Goal: Task Accomplishment & Management: Manage account settings

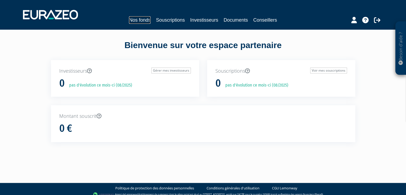
click at [147, 19] on link "Nos fonds" at bounding box center [140, 19] width 22 height 7
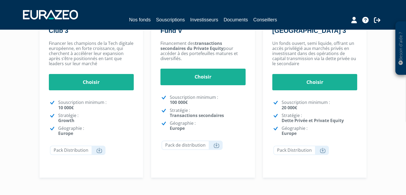
scroll to position [107, 0]
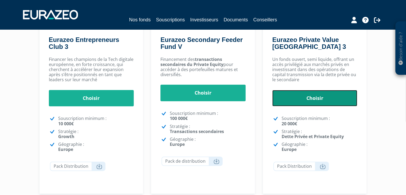
click at [323, 104] on link "Choisir" at bounding box center [314, 98] width 85 height 17
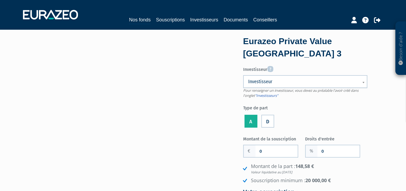
click at [274, 80] on span "Investisseur" at bounding box center [301, 81] width 107 height 6
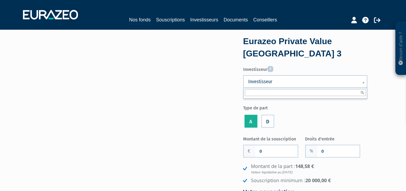
click at [275, 80] on span "Investisseur" at bounding box center [301, 81] width 107 height 6
click at [304, 84] on span "Investisseur" at bounding box center [301, 81] width 107 height 6
click at [272, 71] on icon at bounding box center [270, 69] width 6 height 6
click at [0, 0] on select "Investisseur" at bounding box center [0, 0] width 0 height 0
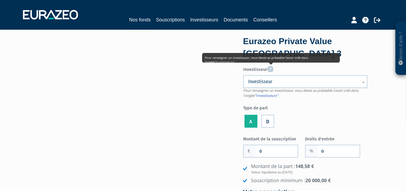
click at [277, 80] on span "Investisseur" at bounding box center [301, 81] width 107 height 6
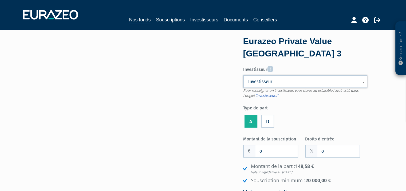
click at [277, 80] on span "Investisseur" at bounding box center [301, 81] width 107 height 6
click at [167, 21] on link "Souscriptions" at bounding box center [170, 19] width 29 height 7
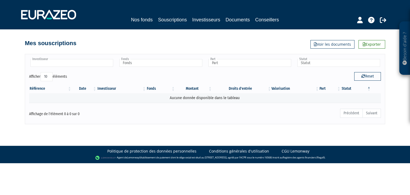
click at [101, 63] on input "text" at bounding box center [71, 63] width 83 height 8
click at [101, 64] on input "text" at bounding box center [71, 63] width 83 height 8
click at [137, 64] on input "text" at bounding box center [160, 63] width 83 height 8
type input "Investisseur"
click at [137, 64] on input "text" at bounding box center [160, 63] width 83 height 8
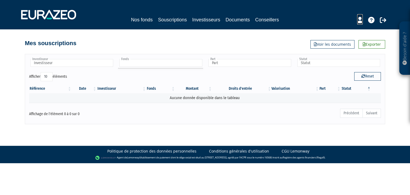
click at [359, 19] on icon at bounding box center [360, 20] width 6 height 6
type input "Fonds"
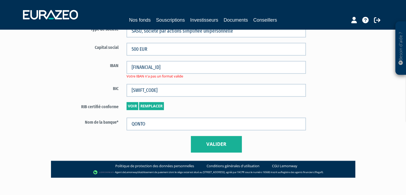
scroll to position [359, 0]
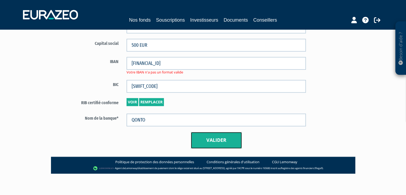
click at [218, 139] on button "Valider" at bounding box center [216, 140] width 51 height 17
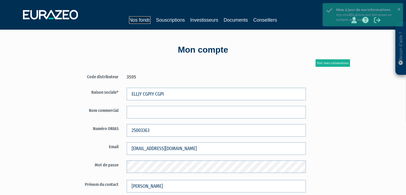
click at [147, 17] on link "Nos fonds" at bounding box center [140, 19] width 22 height 7
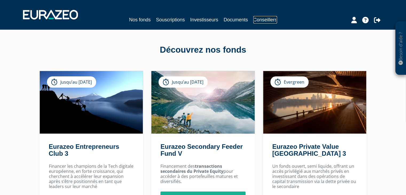
click at [268, 22] on link "Conseillers" at bounding box center [265, 19] width 24 height 7
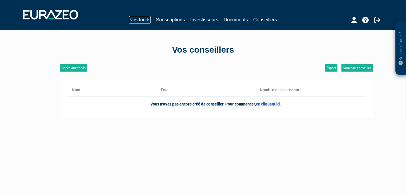
click at [144, 21] on link "Nos fonds" at bounding box center [140, 19] width 22 height 7
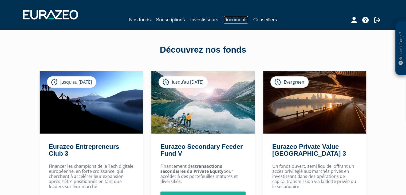
click at [225, 20] on link "Documents" at bounding box center [236, 19] width 24 height 7
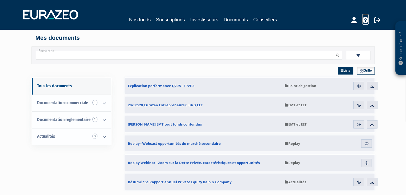
click at [366, 21] on icon at bounding box center [365, 20] width 6 height 6
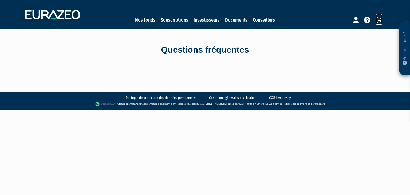
click at [376, 19] on icon at bounding box center [379, 20] width 6 height 6
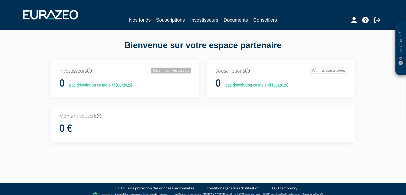
click at [160, 72] on link "Gérer mes investisseurs" at bounding box center [171, 71] width 40 height 6
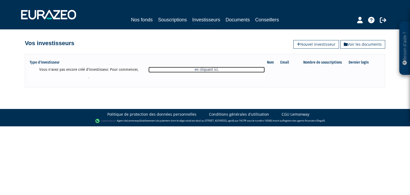
click at [202, 70] on link "en cliquant ici." at bounding box center [206, 70] width 116 height 6
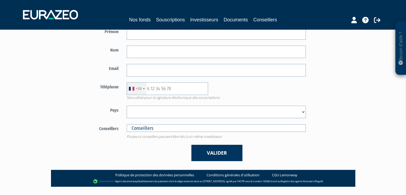
scroll to position [103, 0]
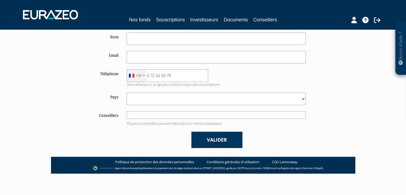
click at [152, 111] on input "text" at bounding box center [216, 115] width 179 height 8
click at [152, 115] on input "text" at bounding box center [216, 115] width 179 height 8
click at [285, 136] on div "Valider" at bounding box center [216, 140] width 187 height 16
type input "Conseillers"
click at [182, 115] on input "text" at bounding box center [216, 115] width 179 height 8
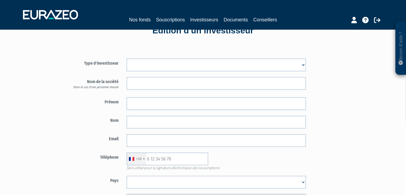
scroll to position [0, 0]
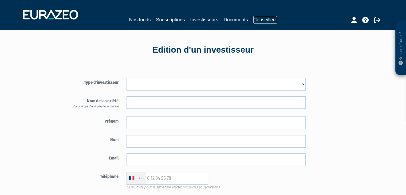
click at [263, 22] on link "Conseillers" at bounding box center [265, 19] width 24 height 7
type input "Conseillers"
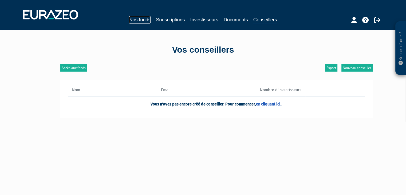
click at [140, 20] on link "Nos fonds" at bounding box center [140, 19] width 22 height 7
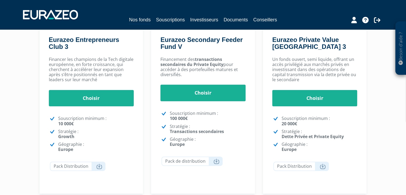
scroll to position [134, 0]
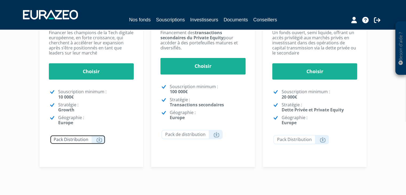
click at [100, 139] on icon at bounding box center [99, 139] width 6 height 5
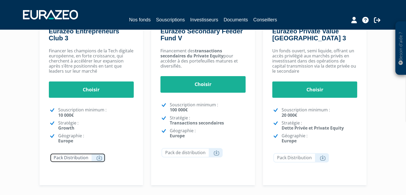
scroll to position [107, 0]
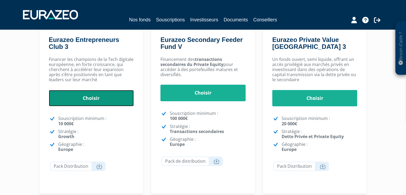
click at [90, 103] on link "Choisir" at bounding box center [91, 98] width 85 height 17
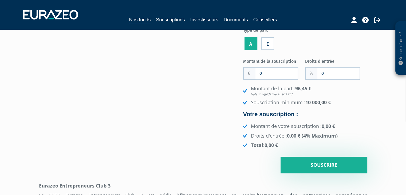
scroll to position [53, 0]
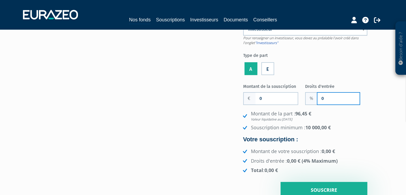
click at [325, 104] on input "0" at bounding box center [339, 99] width 42 height 12
drag, startPoint x: 270, startPoint y: 111, endPoint x: 244, endPoint y: 111, distance: 26.7
click at [243, 105] on div "0" at bounding box center [270, 98] width 55 height 13
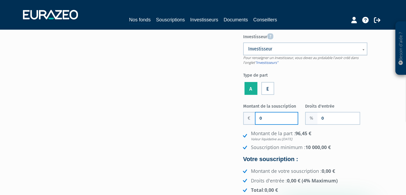
scroll to position [0, 0]
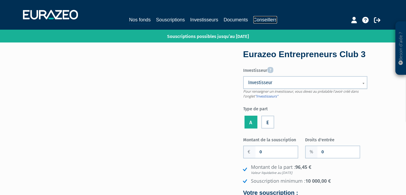
click at [263, 20] on link "Conseillers" at bounding box center [265, 19] width 24 height 7
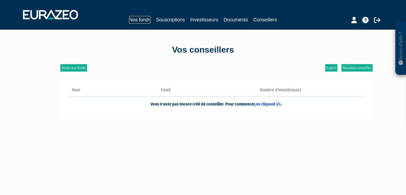
click at [146, 20] on link "Nos fonds" at bounding box center [140, 19] width 22 height 7
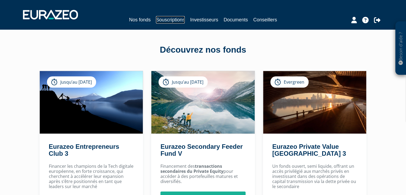
click at [170, 21] on link "Souscriptions" at bounding box center [170, 19] width 29 height 7
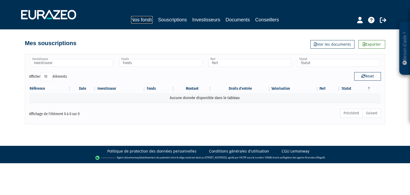
click at [144, 22] on link "Nos fonds" at bounding box center [142, 19] width 22 height 7
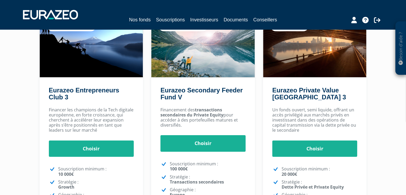
scroll to position [53, 0]
